Goal: Information Seeking & Learning: Understand process/instructions

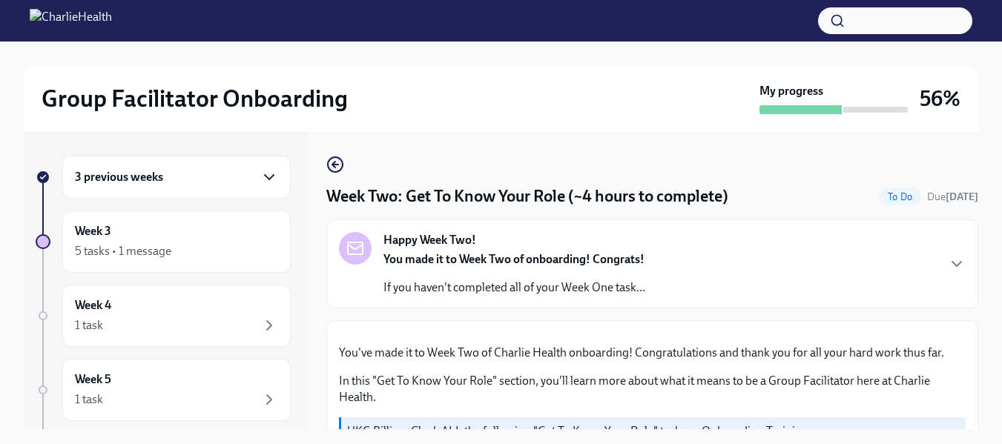
click at [260, 173] on icon "button" at bounding box center [269, 177] width 18 height 18
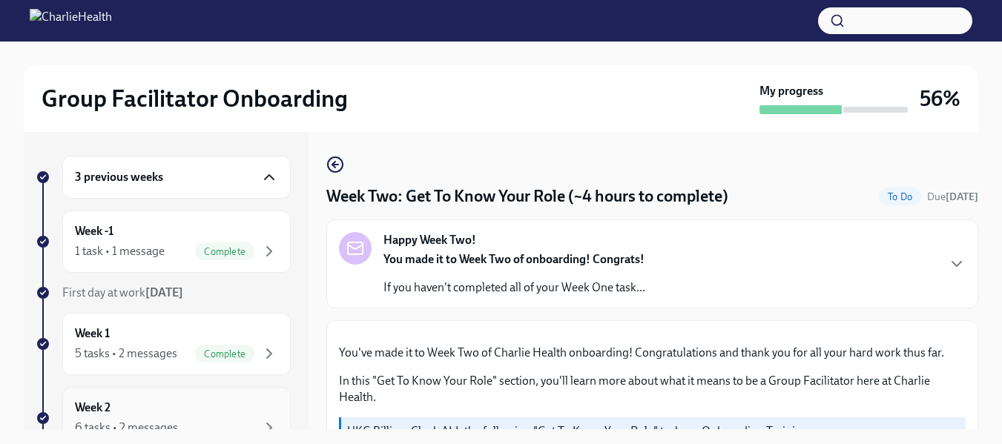
click at [193, 420] on div "6 tasks • 2 messages" at bounding box center [176, 428] width 203 height 18
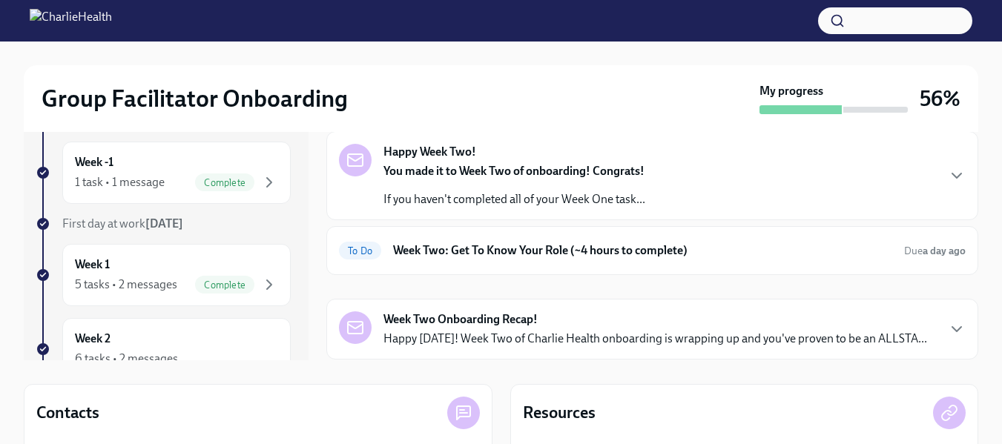
scroll to position [65, 0]
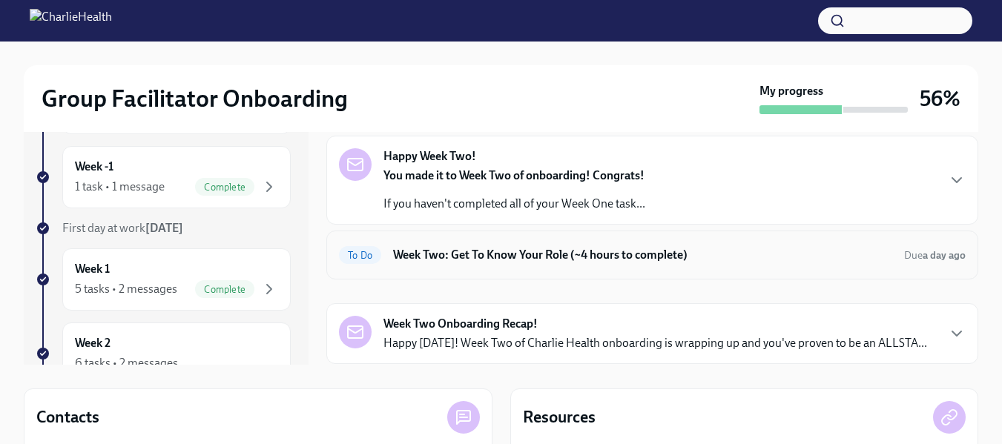
click at [483, 258] on h6 "Week Two: Get To Know Your Role (~4 hours to complete)" at bounding box center [642, 255] width 499 height 16
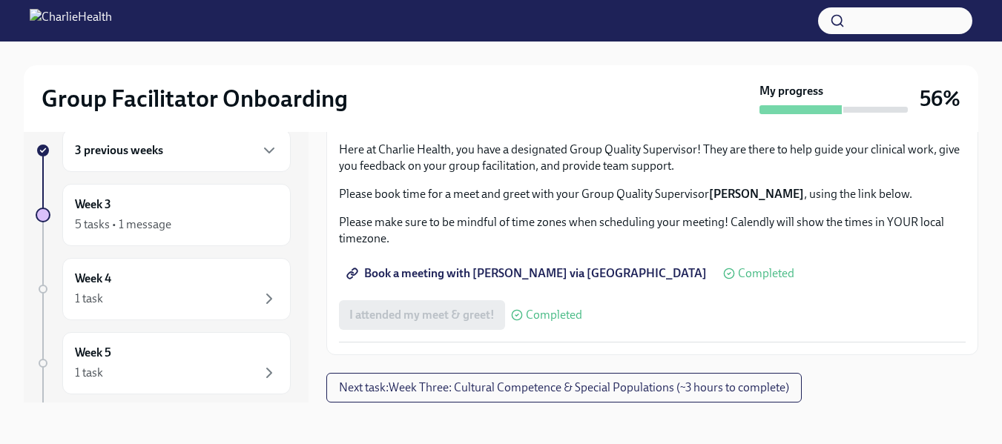
scroll to position [1251, 0]
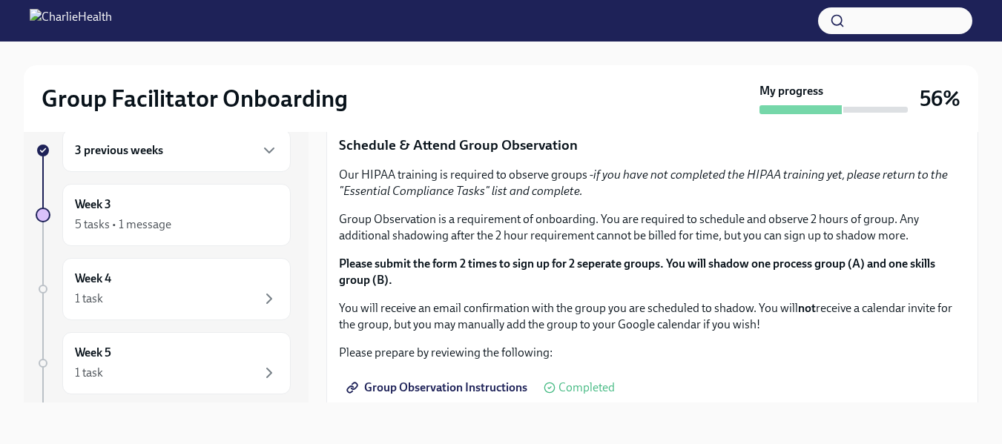
scroll to position [666, 0]
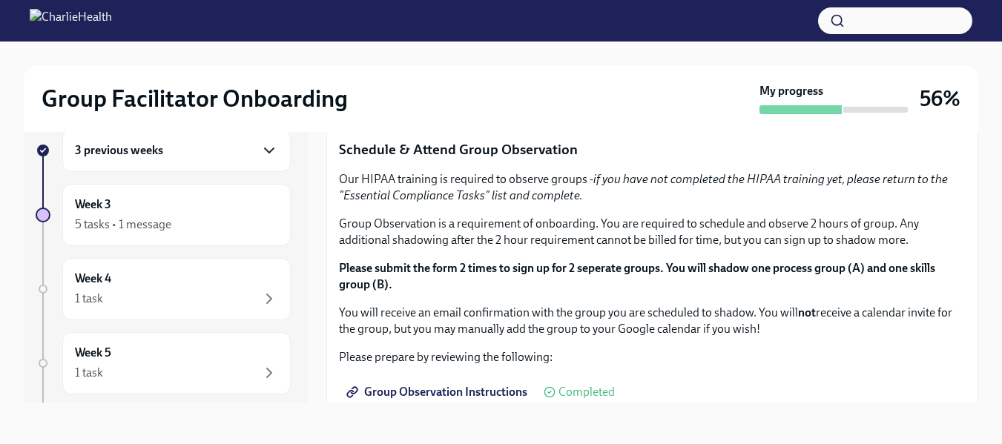
click at [265, 153] on icon "button" at bounding box center [269, 150] width 9 height 4
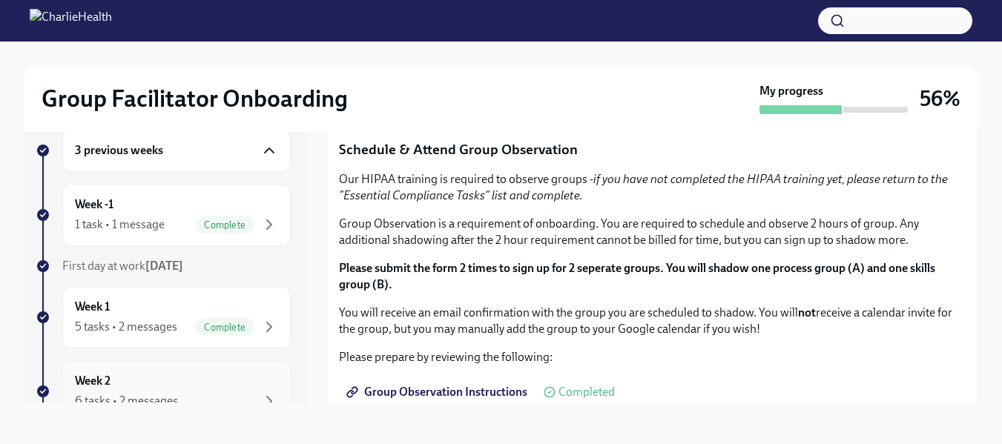
click at [109, 399] on div "6 tasks • 2 messages" at bounding box center [126, 401] width 103 height 16
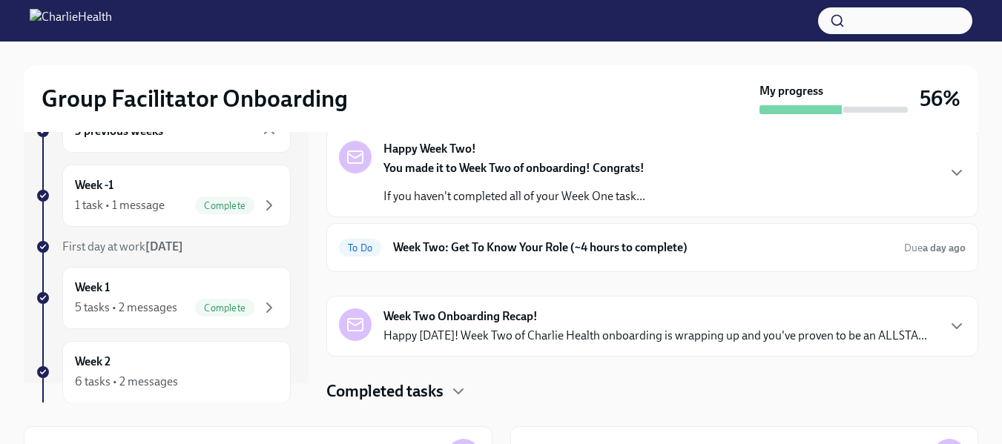
scroll to position [30, 0]
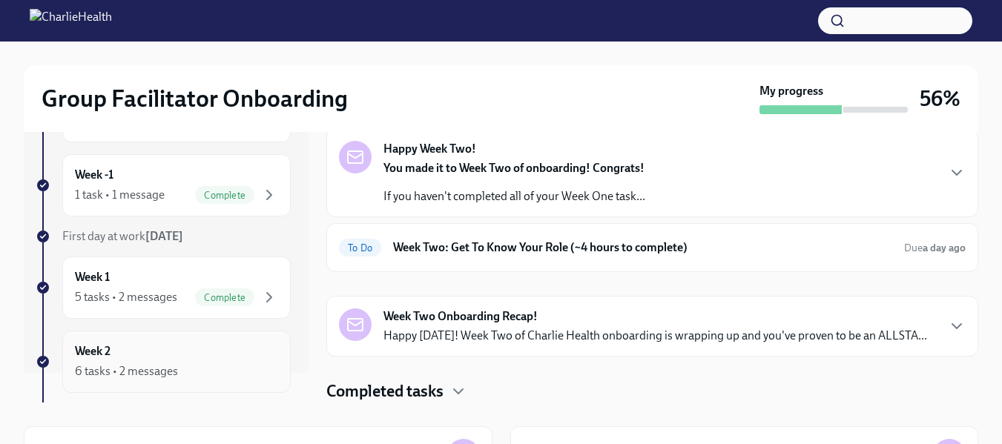
click at [136, 376] on div "6 tasks • 2 messages" at bounding box center [126, 371] width 103 height 16
click at [123, 367] on div "6 tasks • 2 messages" at bounding box center [126, 371] width 103 height 16
click at [948, 329] on icon "button" at bounding box center [957, 327] width 18 height 18
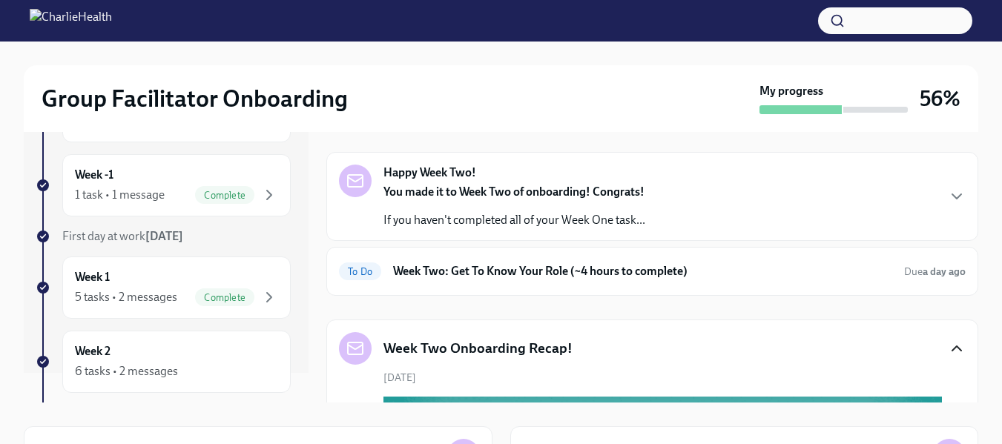
scroll to position [0, 0]
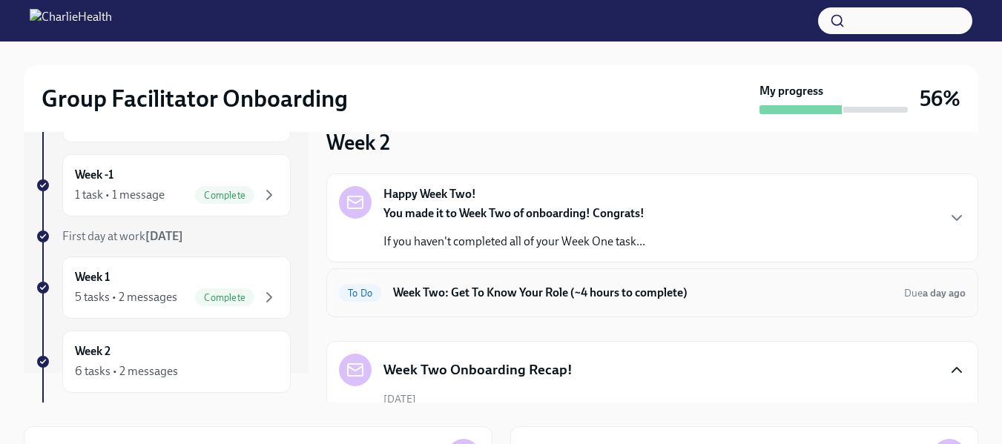
click at [502, 291] on h6 "Week Two: Get To Know Your Role (~4 hours to complete)" at bounding box center [642, 293] width 499 height 16
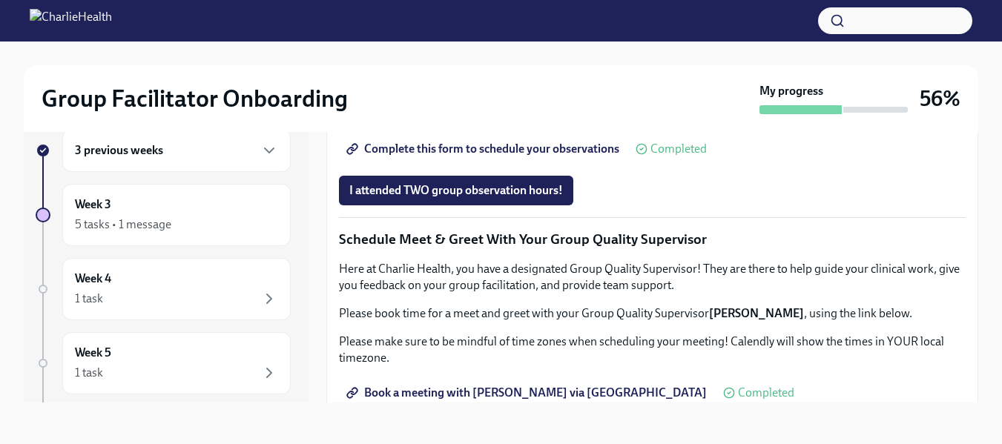
scroll to position [1076, 0]
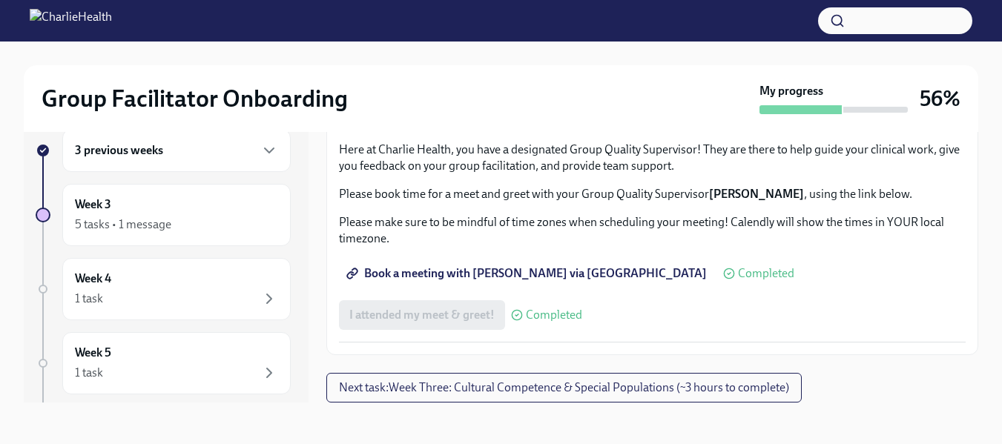
drag, startPoint x: 339, startPoint y: 222, endPoint x: 605, endPoint y: 240, distance: 266.2
copy p "Our HIPAA training is required to observe groups - if you have not completed th…"
